Goal: Information Seeking & Learning: Learn about a topic

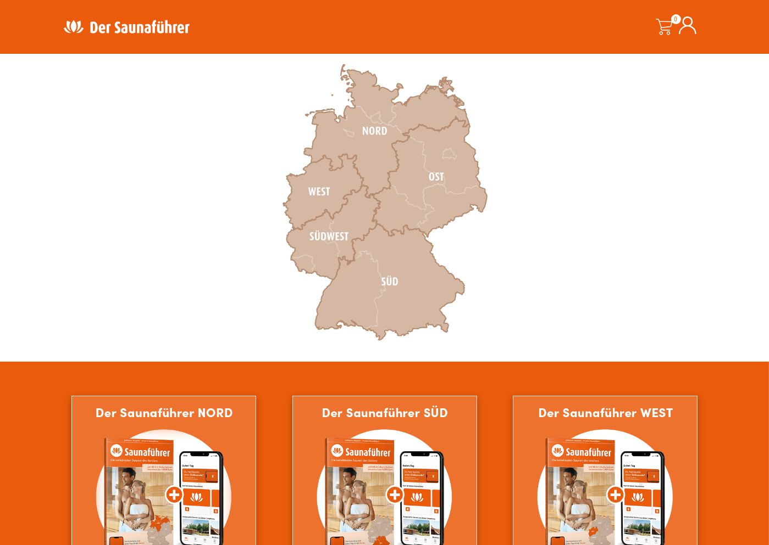
scroll to position [330, 0]
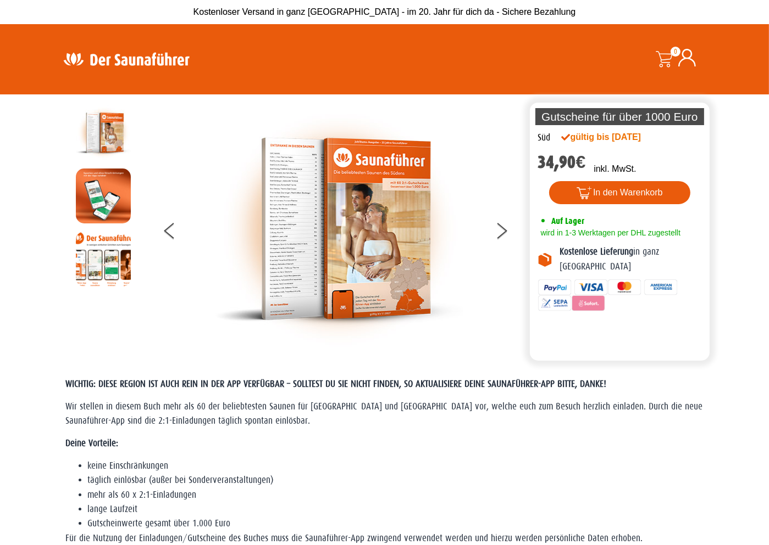
click at [297, 199] on img at bounding box center [338, 228] width 247 height 247
click at [500, 227] on button at bounding box center [507, 232] width 27 height 27
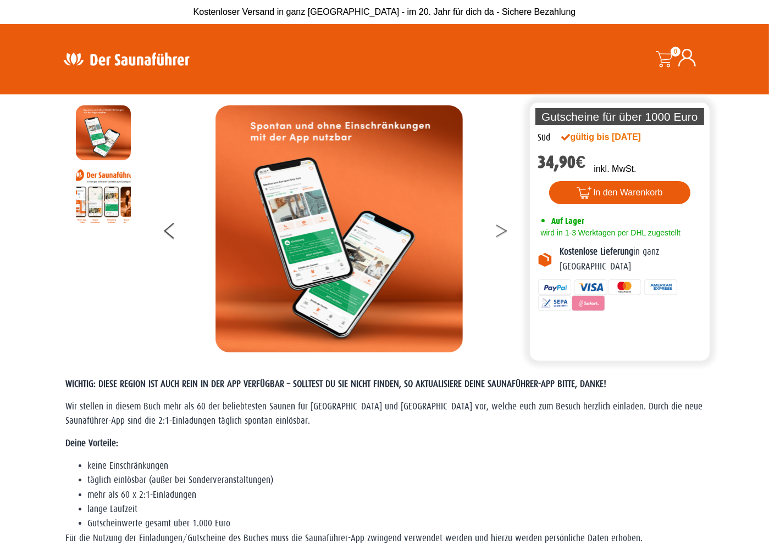
click at [500, 227] on icon at bounding box center [501, 228] width 11 height 7
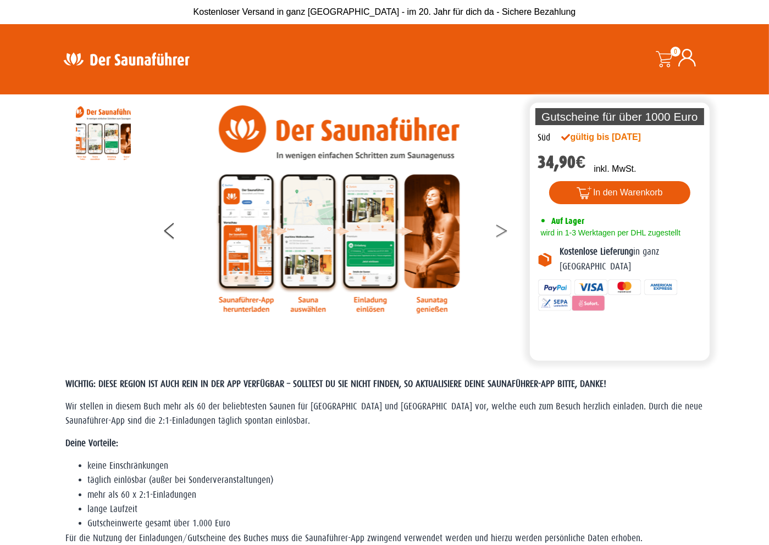
click at [500, 228] on icon at bounding box center [501, 228] width 11 height 7
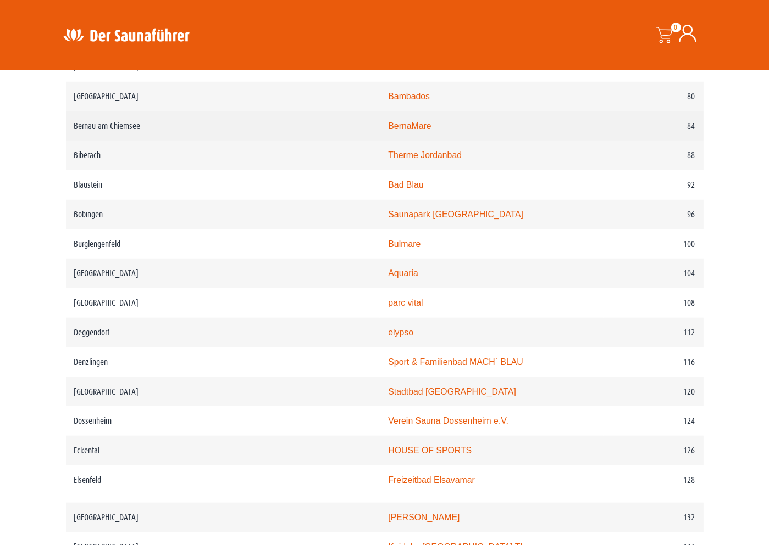
scroll to position [1098, 0]
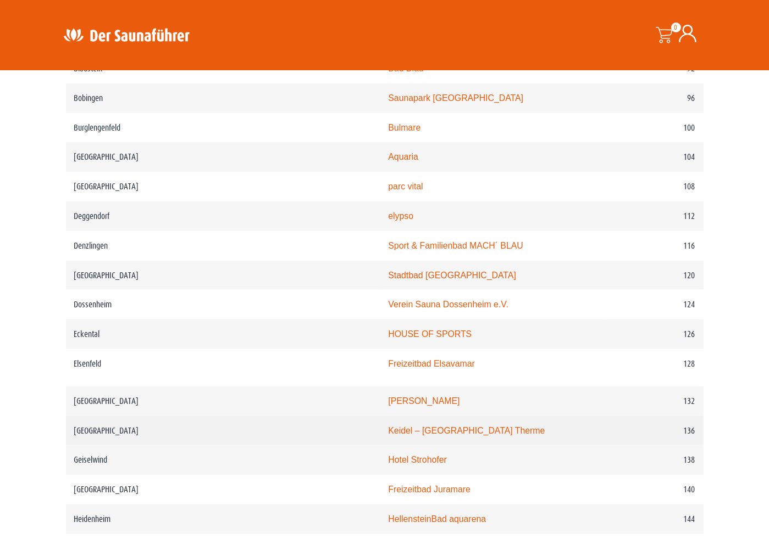
click at [388, 428] on link "Keidel – [GEOGRAPHIC_DATA] Therme" at bounding box center [466, 430] width 157 height 9
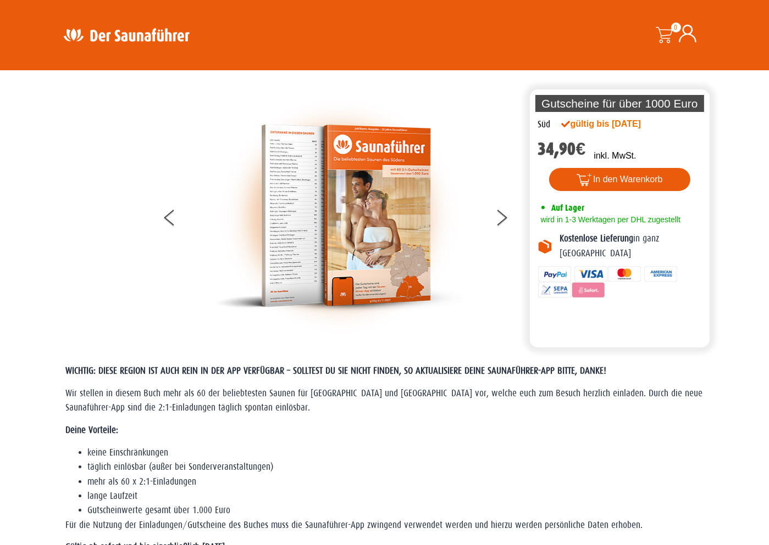
scroll to position [0, 0]
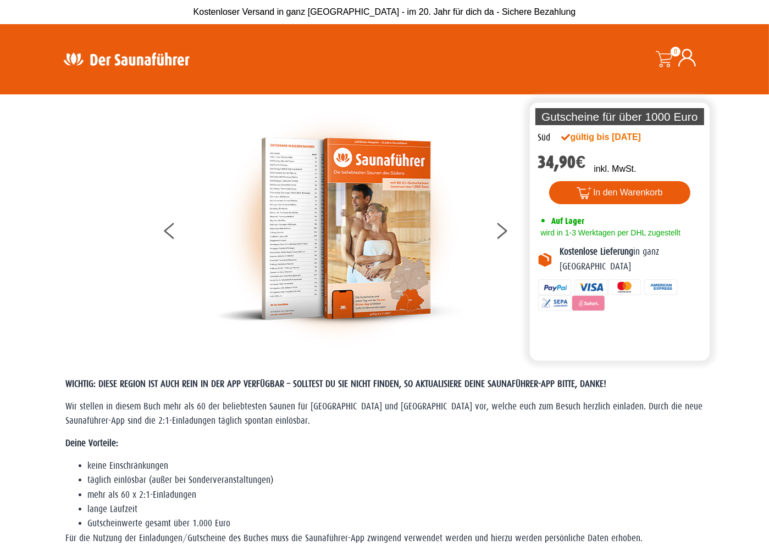
click at [325, 224] on img at bounding box center [338, 228] width 247 height 247
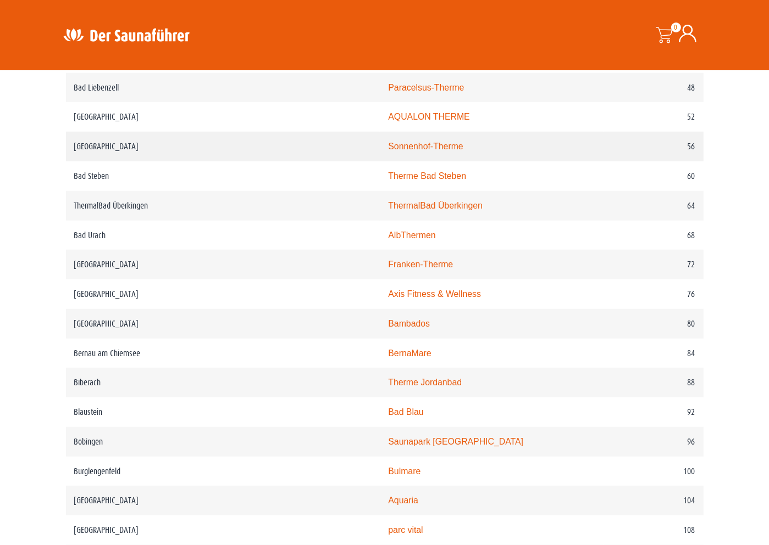
scroll to position [769, 0]
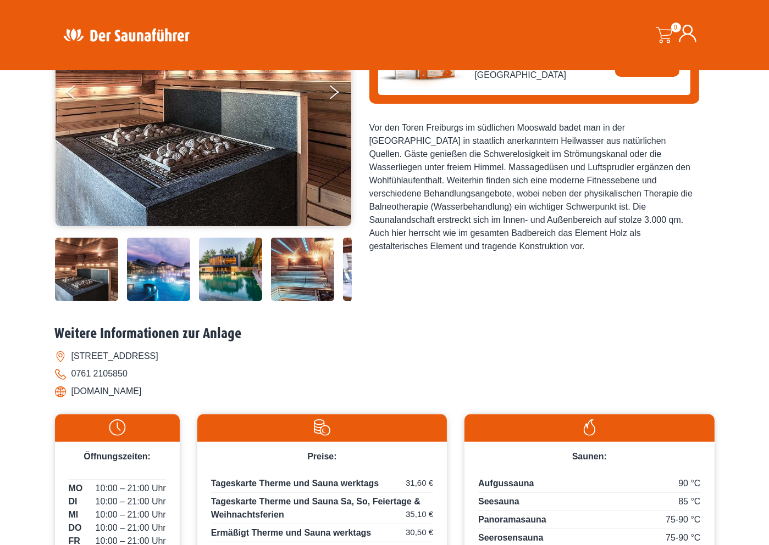
scroll to position [330, 0]
